Goal: Task Accomplishment & Management: Use online tool/utility

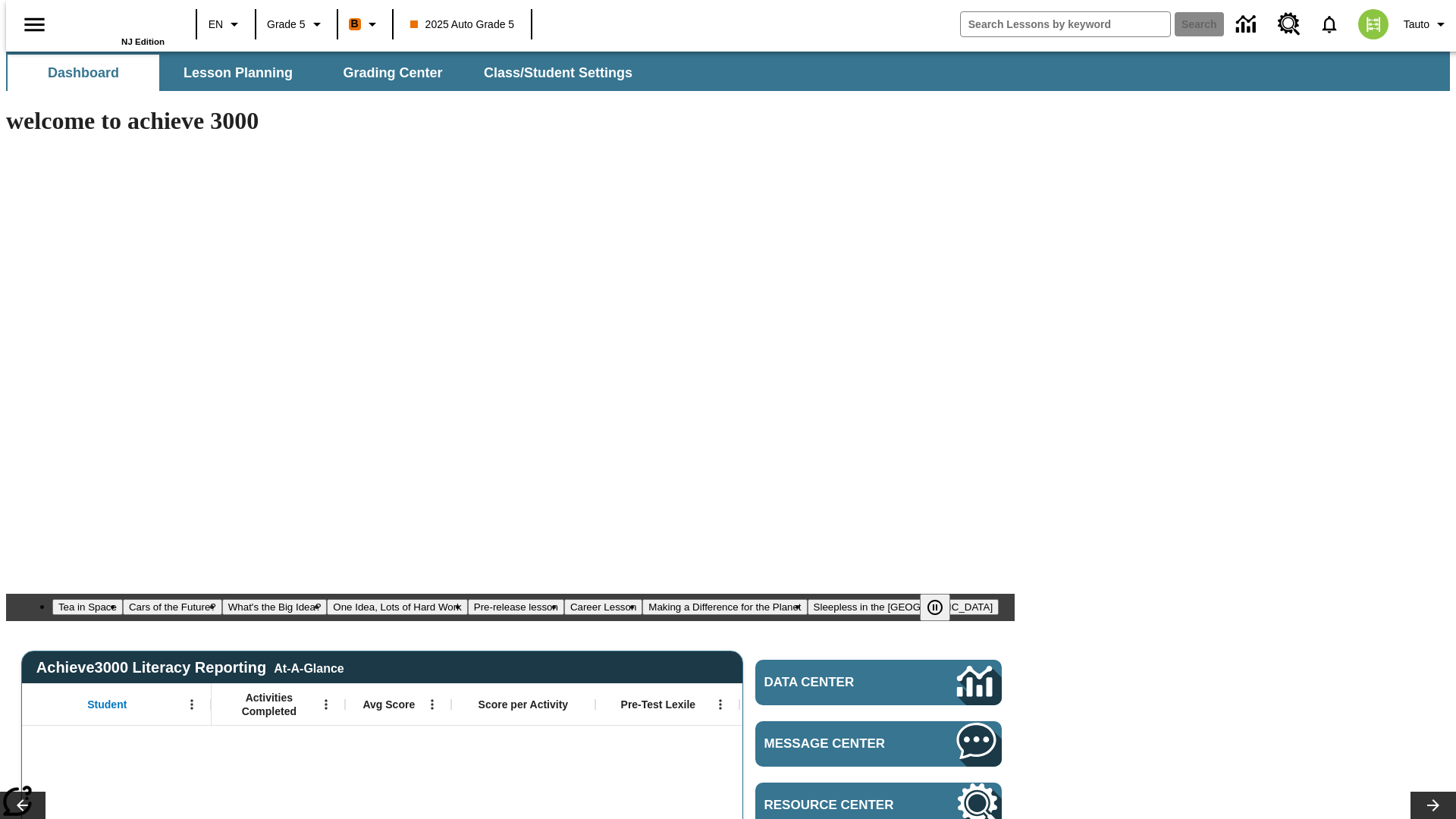
type input "-1"
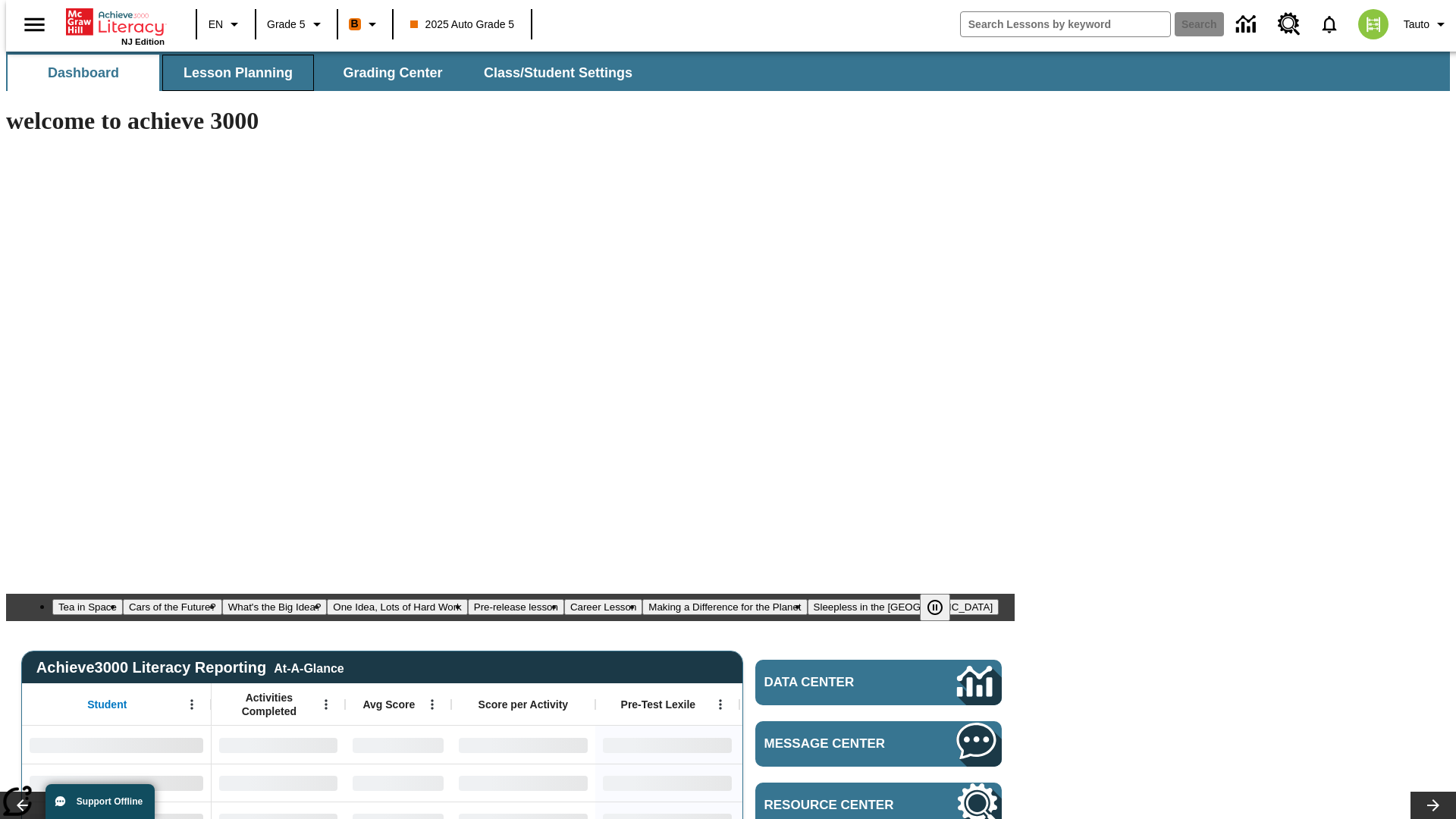
click at [232, 73] on span "Lesson Planning" at bounding box center [238, 73] width 109 height 17
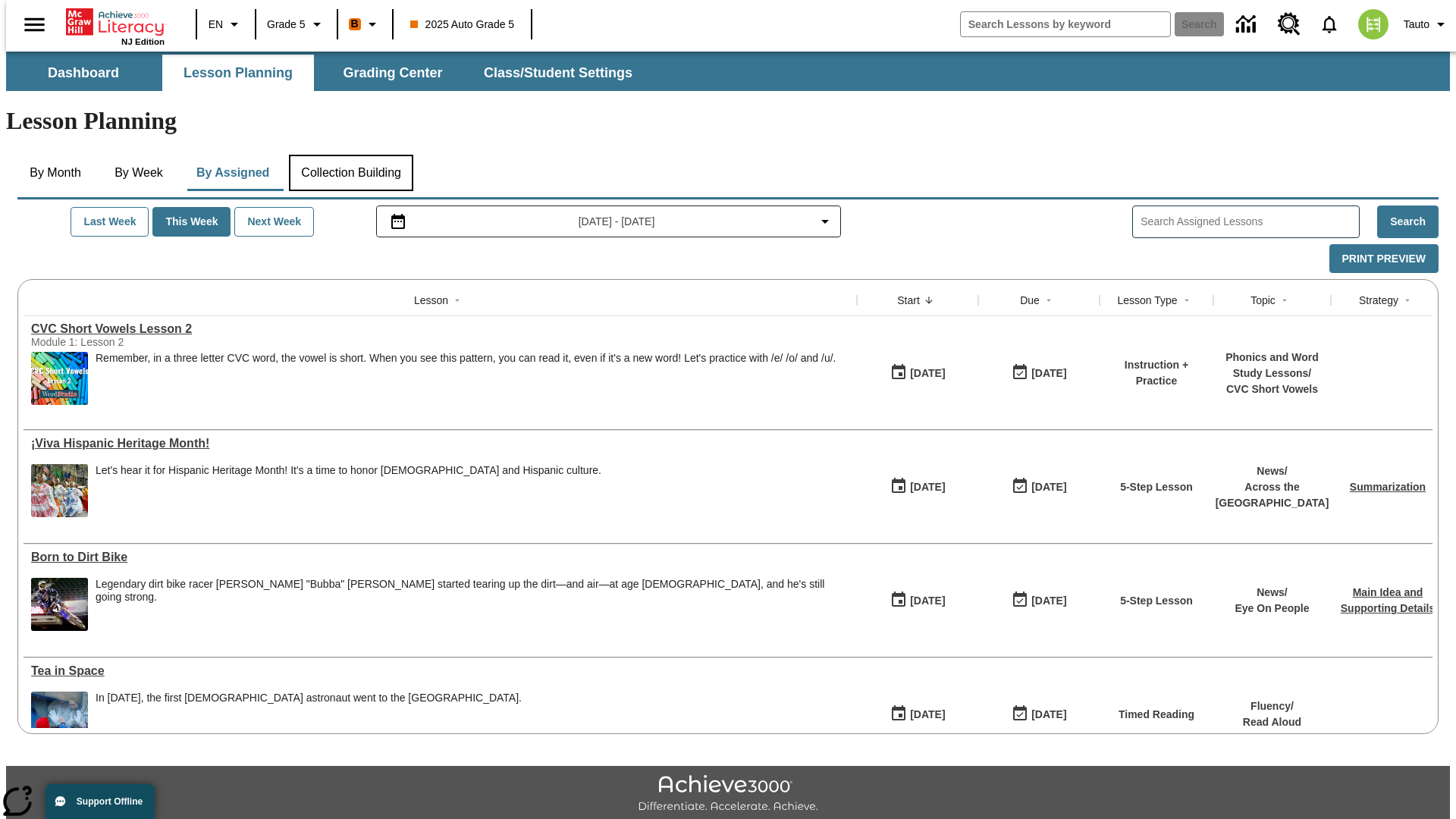
click at [350, 155] on button "Collection Building" at bounding box center [351, 173] width 125 height 37
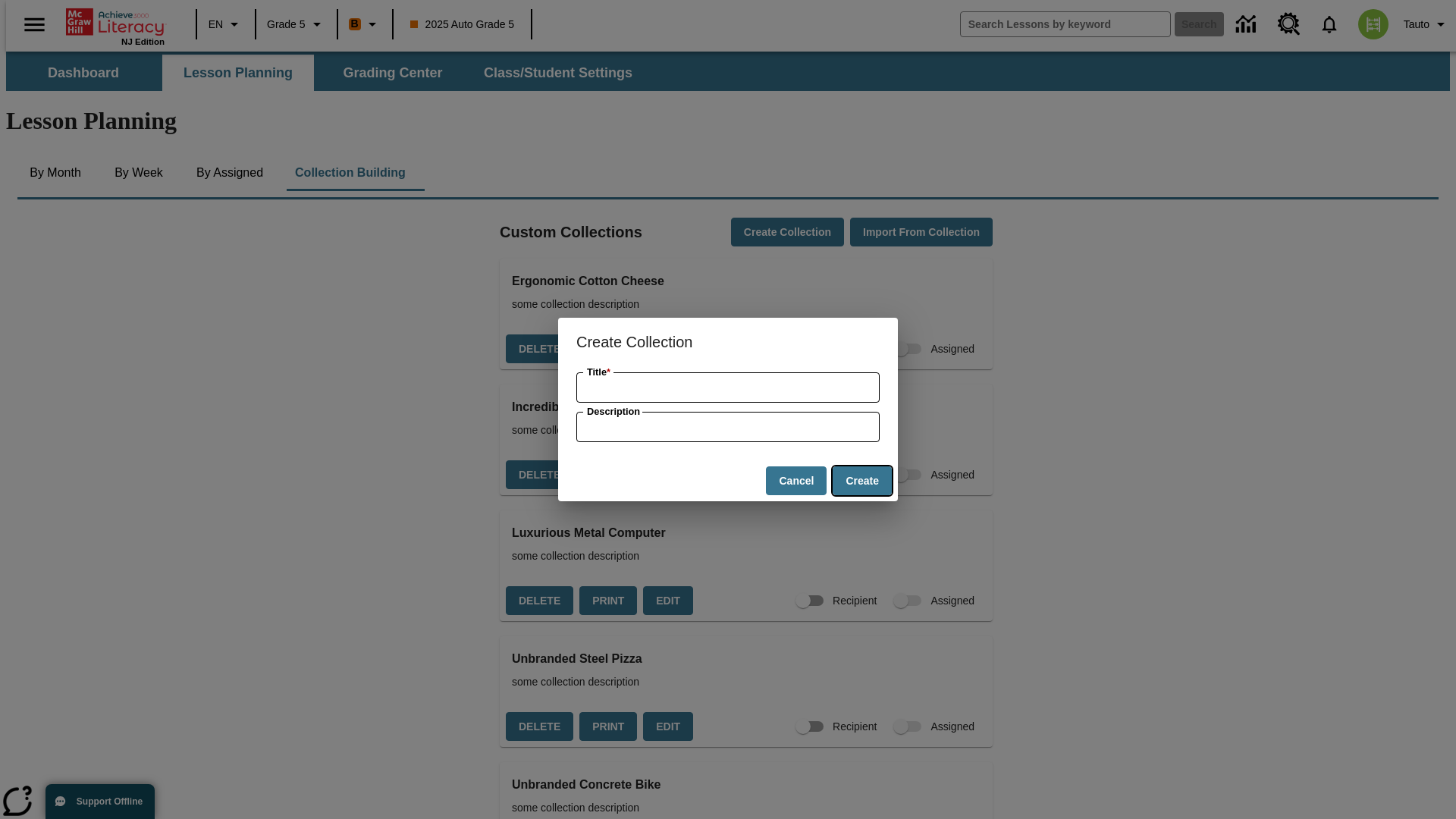
click at [861, 481] on button "Create" at bounding box center [862, 481] width 59 height 29
type input "Ergonomic Steel Chips"
type input "some collection description"
click at [861, 481] on button "Create" at bounding box center [862, 481] width 59 height 29
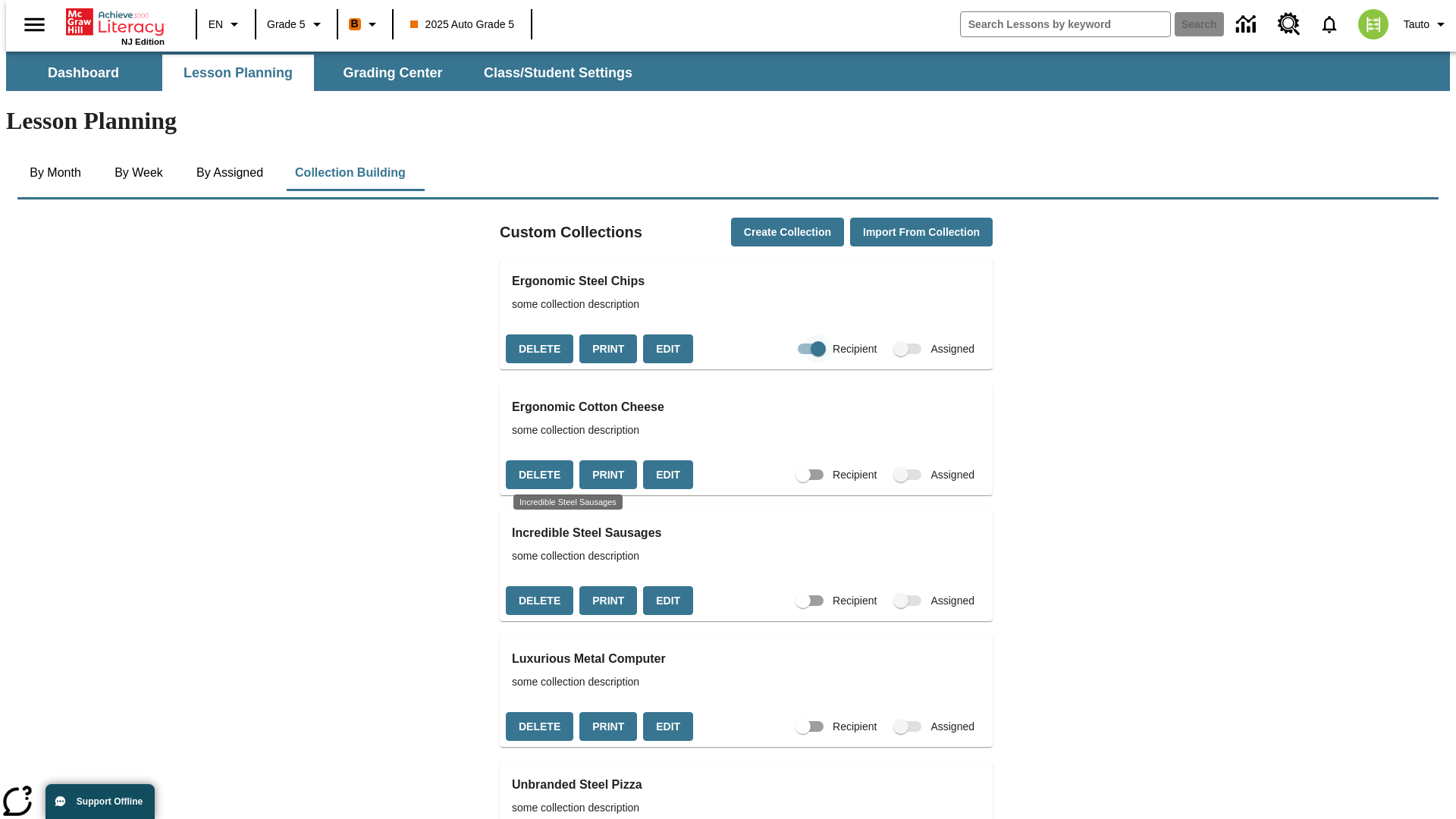
click at [792, 334] on input "Recipient" at bounding box center [818, 348] width 86 height 29
checkbox input "false"
click at [537, 334] on button "Delete" at bounding box center [539, 349] width 68 height 29
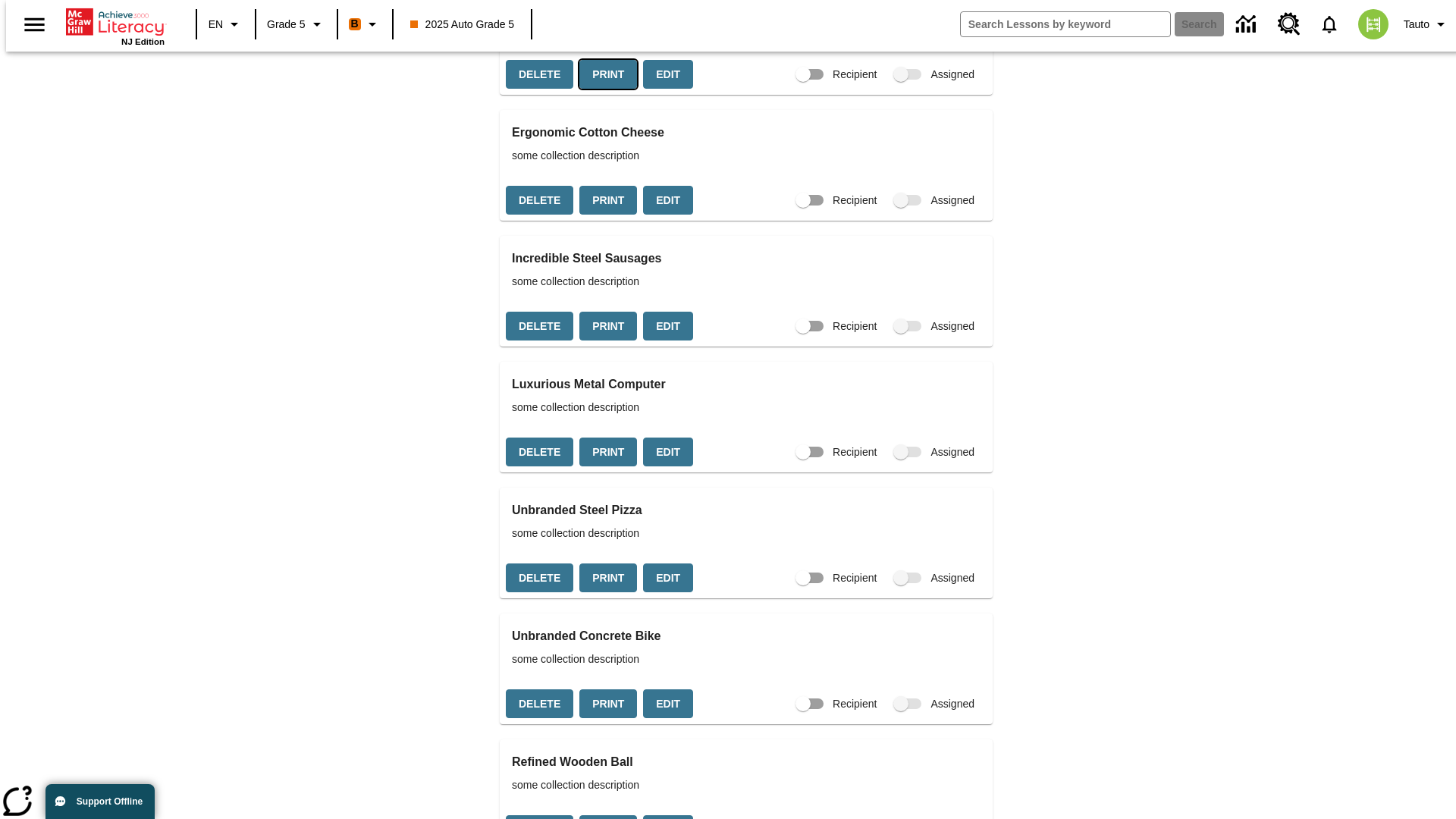
click at [603, 90] on button "Print" at bounding box center [608, 75] width 58 height 29
